Goal: Register for event/course

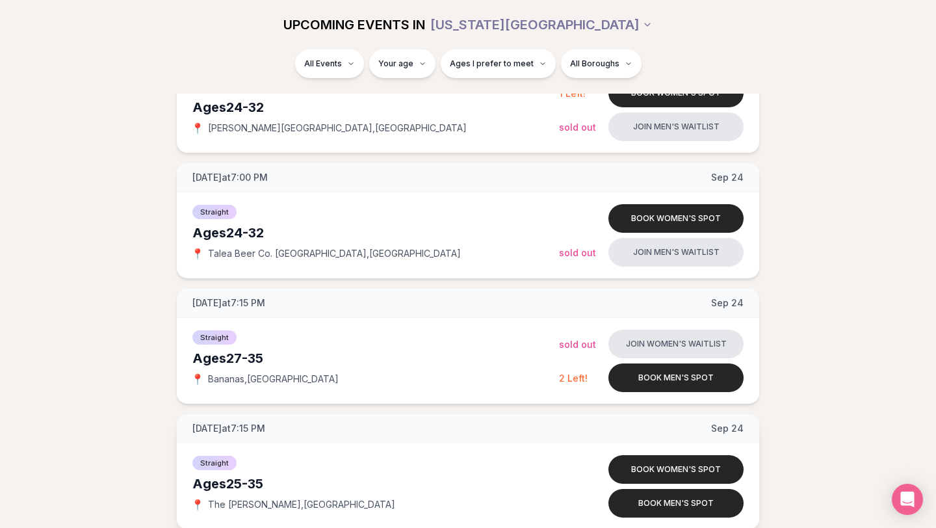
scroll to position [1604, 0]
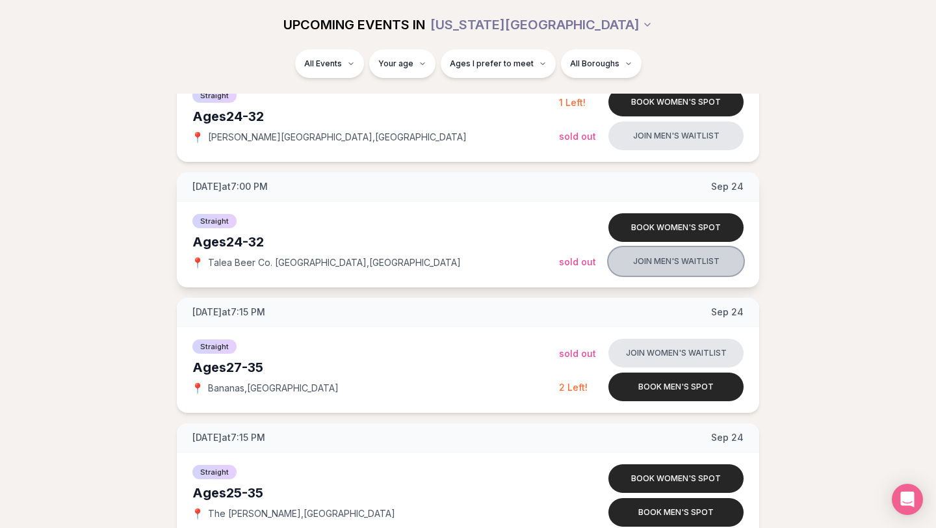
click at [659, 264] on button "Join men's waitlist" at bounding box center [675, 261] width 135 height 29
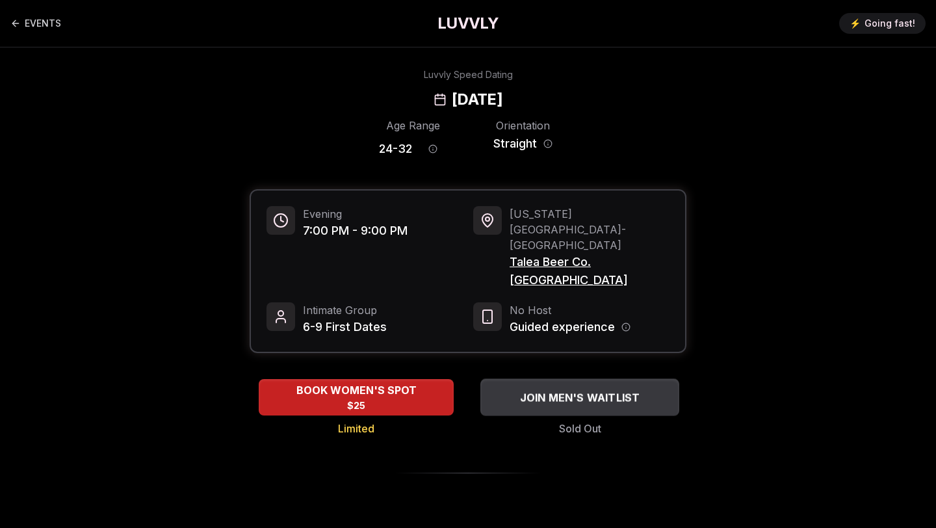
click at [545, 389] on span "JOIN MEN'S WAITLIST" at bounding box center [579, 397] width 125 height 16
